Goal: Task Accomplishment & Management: Use online tool/utility

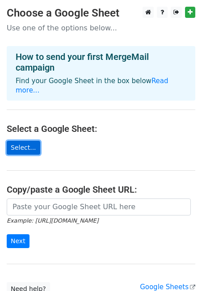
click at [22, 141] on link "Select..." at bounding box center [23, 148] width 33 height 14
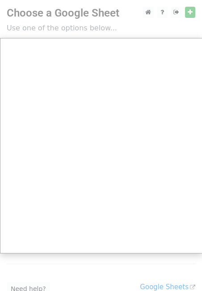
click at [192, 13] on div at bounding box center [101, 179] width 202 height 358
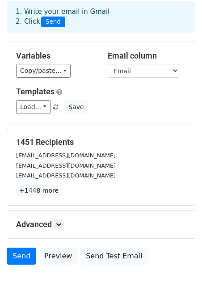
scroll to position [55, 0]
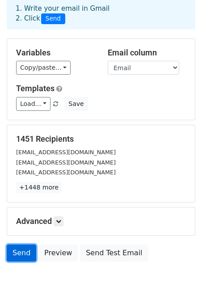
click at [20, 244] on link "Send" at bounding box center [21, 252] width 29 height 17
click at [64, 182] on p "+1448 more" at bounding box center [101, 187] width 170 height 11
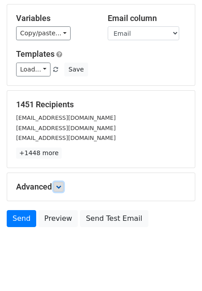
click at [61, 184] on icon at bounding box center [58, 186] width 5 height 5
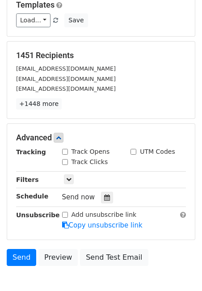
scroll to position [141, 0]
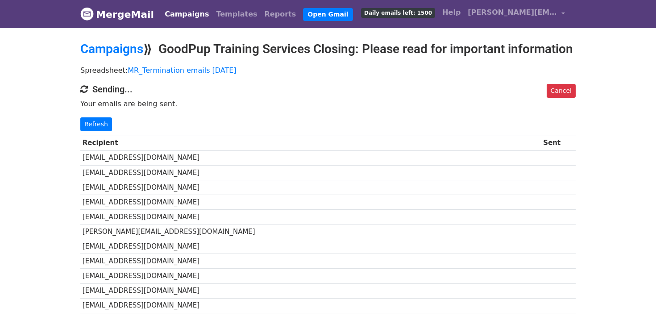
scroll to position [115, 0]
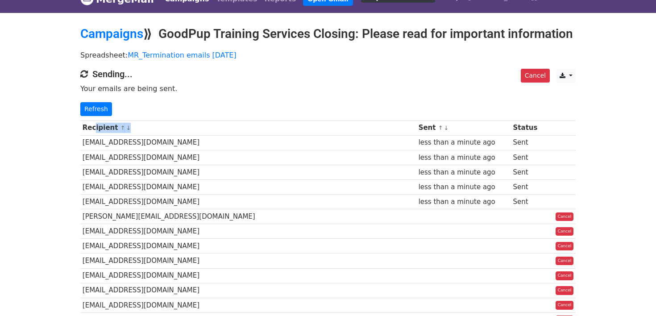
drag, startPoint x: 148, startPoint y: 158, endPoint x: 82, endPoint y: 158, distance: 66.5
click at [82, 150] on td "[EMAIL_ADDRESS][DOMAIN_NAME]" at bounding box center [248, 142] width 336 height 15
copy td "[EMAIL_ADDRESS][DOMAIN_NAME]"
